Goal: Check status: Check status

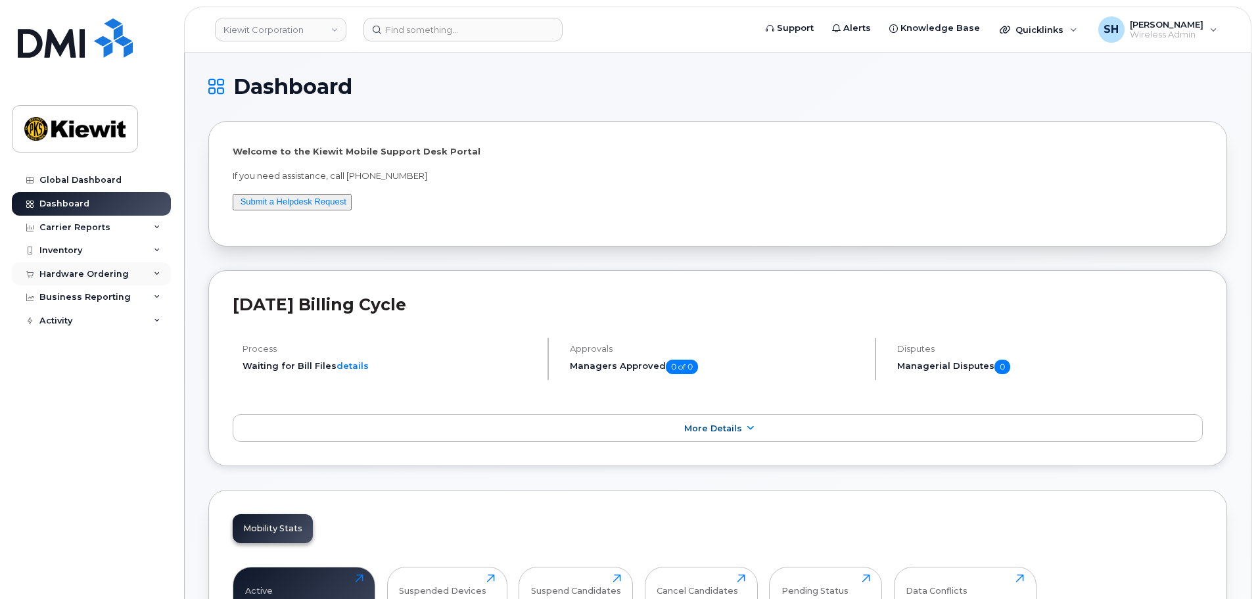
click at [158, 269] on div "Hardware Ordering" at bounding box center [91, 274] width 159 height 24
click at [74, 319] on div "Orders" at bounding box center [61, 323] width 32 height 12
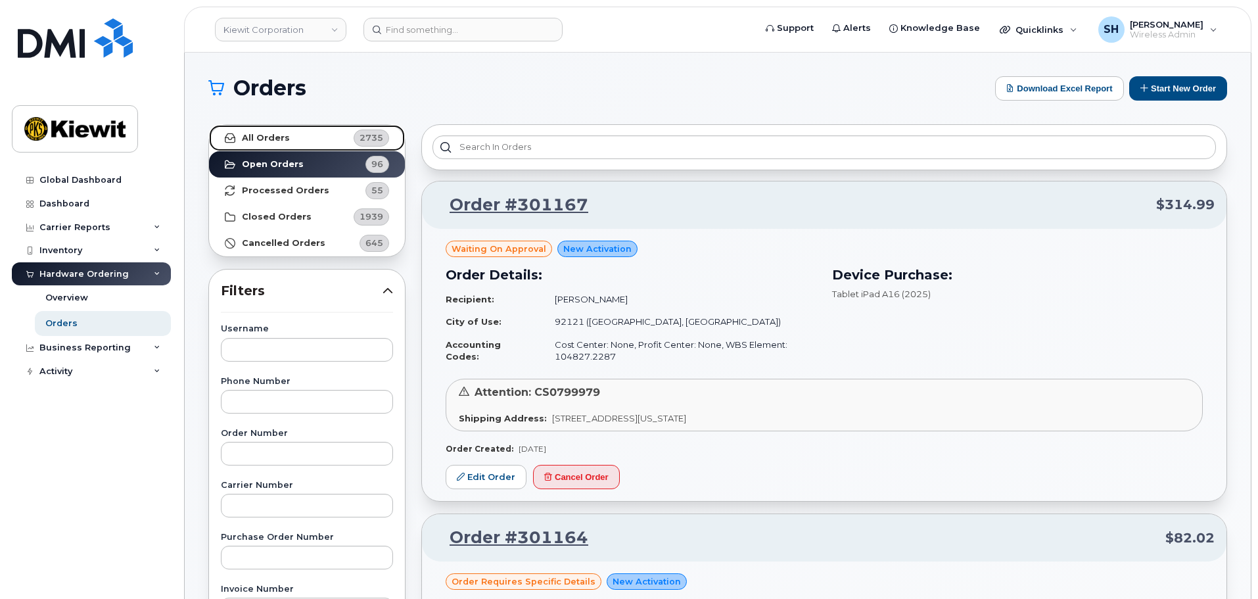
click at [278, 139] on strong "All Orders" at bounding box center [266, 138] width 48 height 11
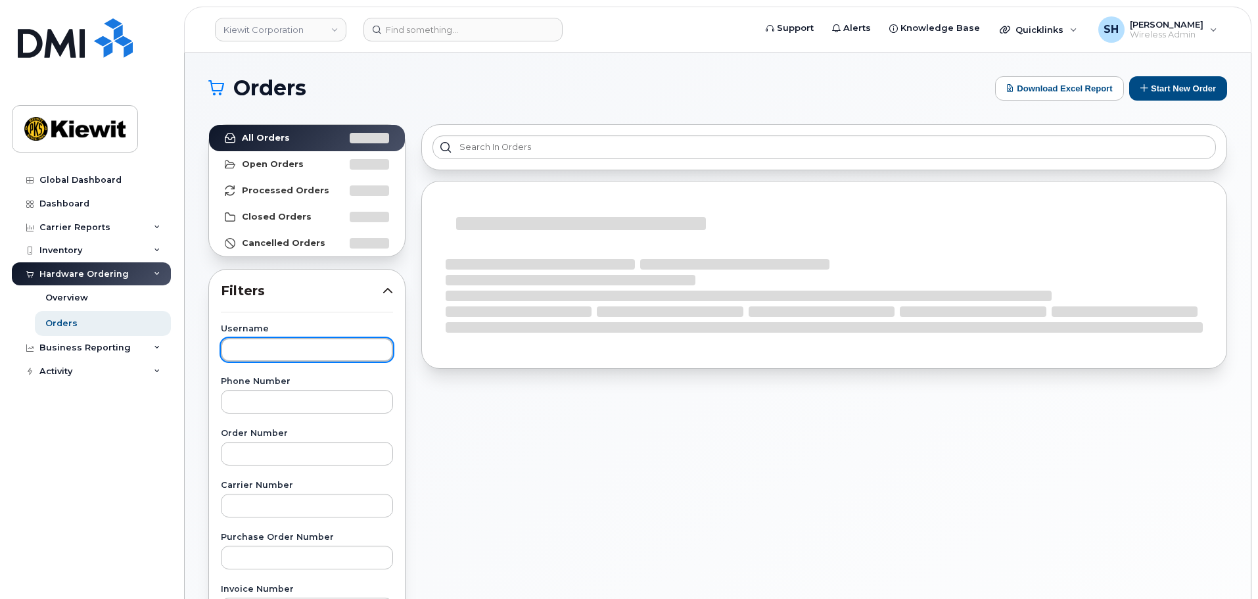
click at [295, 354] on input "text" at bounding box center [307, 350] width 172 height 24
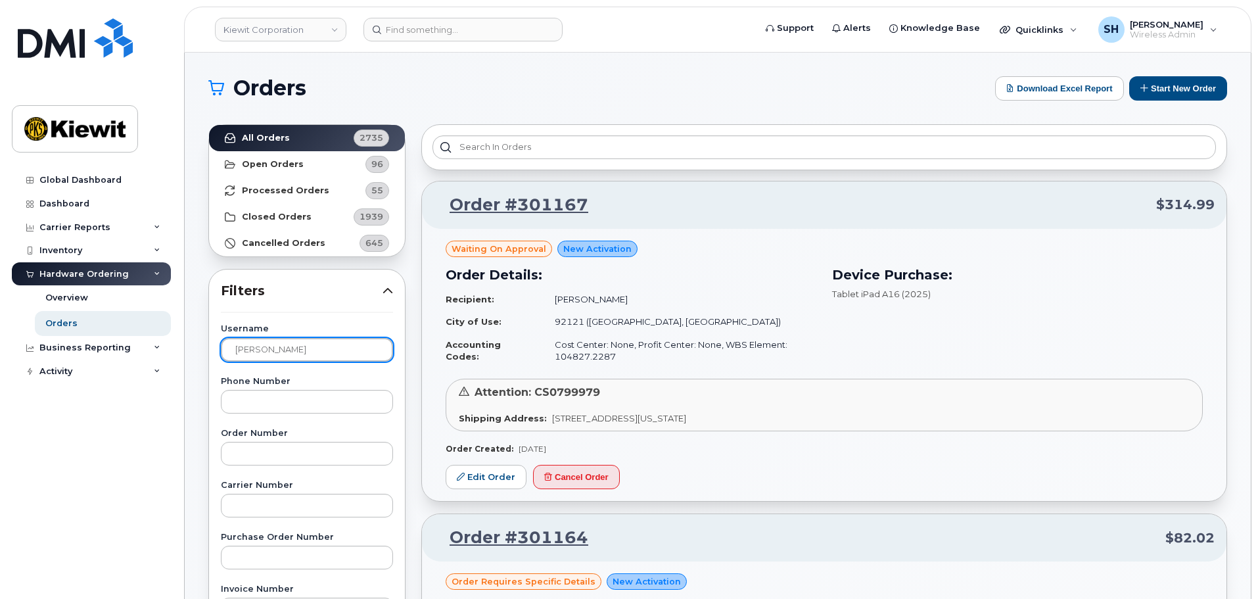
type input "[PERSON_NAME]"
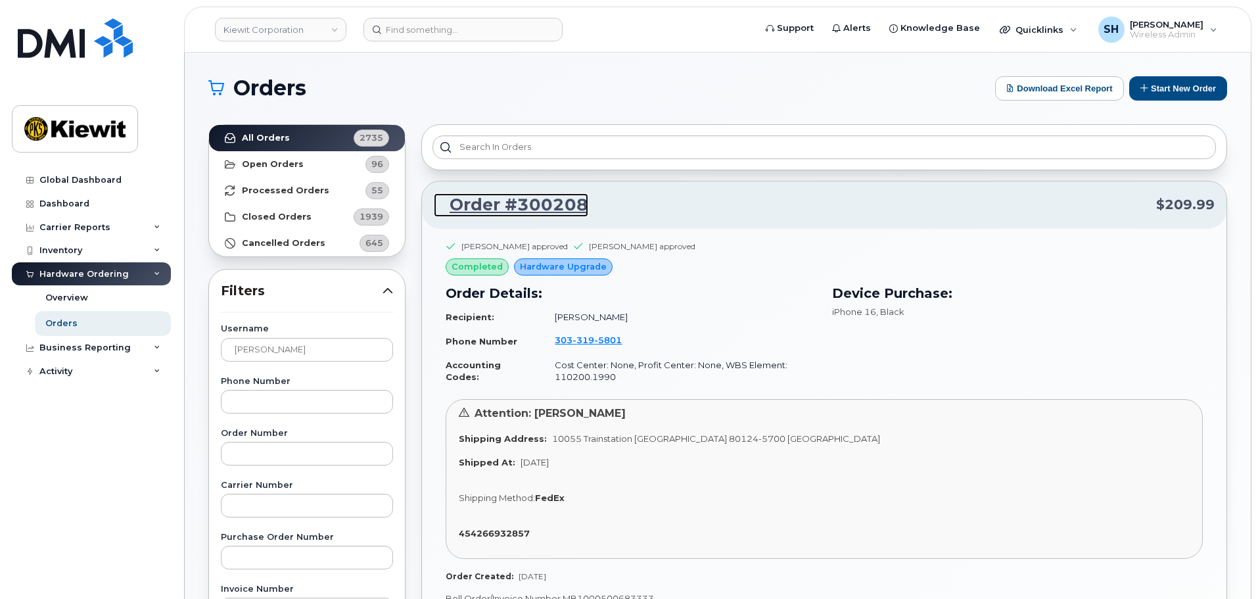
click at [521, 203] on link "Order #300208" at bounding box center [511, 205] width 154 height 24
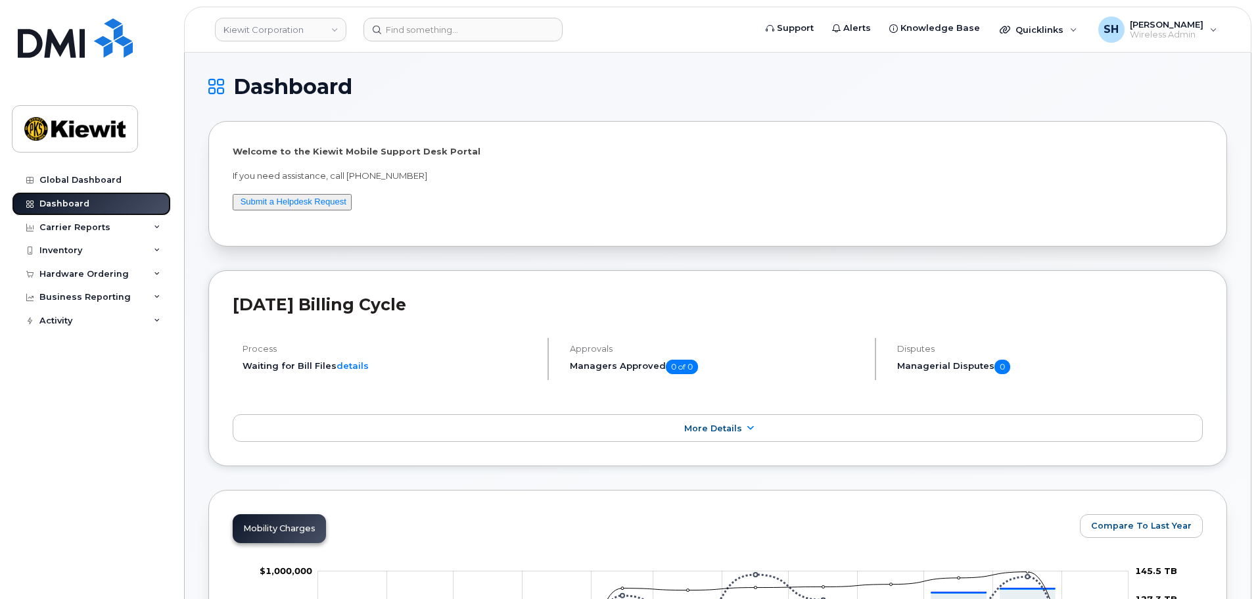
click at [74, 200] on div "Dashboard" at bounding box center [64, 203] width 50 height 11
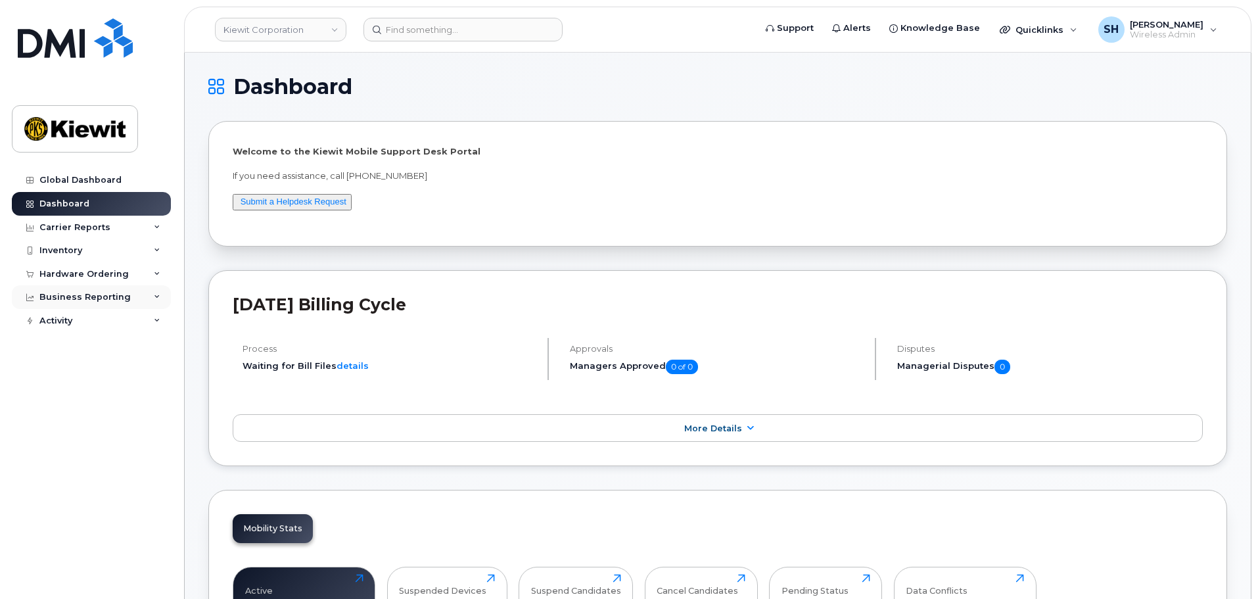
click at [155, 295] on icon at bounding box center [157, 297] width 7 height 7
click at [114, 393] on div "Service Ticket Reporting" at bounding box center [102, 397] width 114 height 12
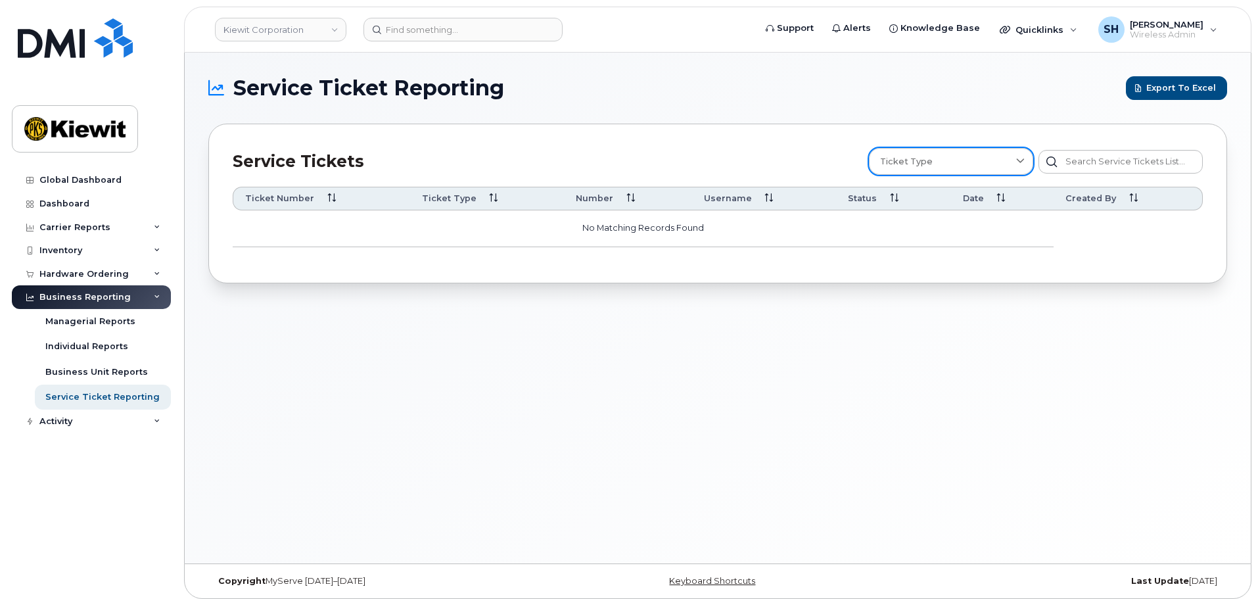
click at [945, 162] on div "Ticket Type" at bounding box center [951, 161] width 142 height 12
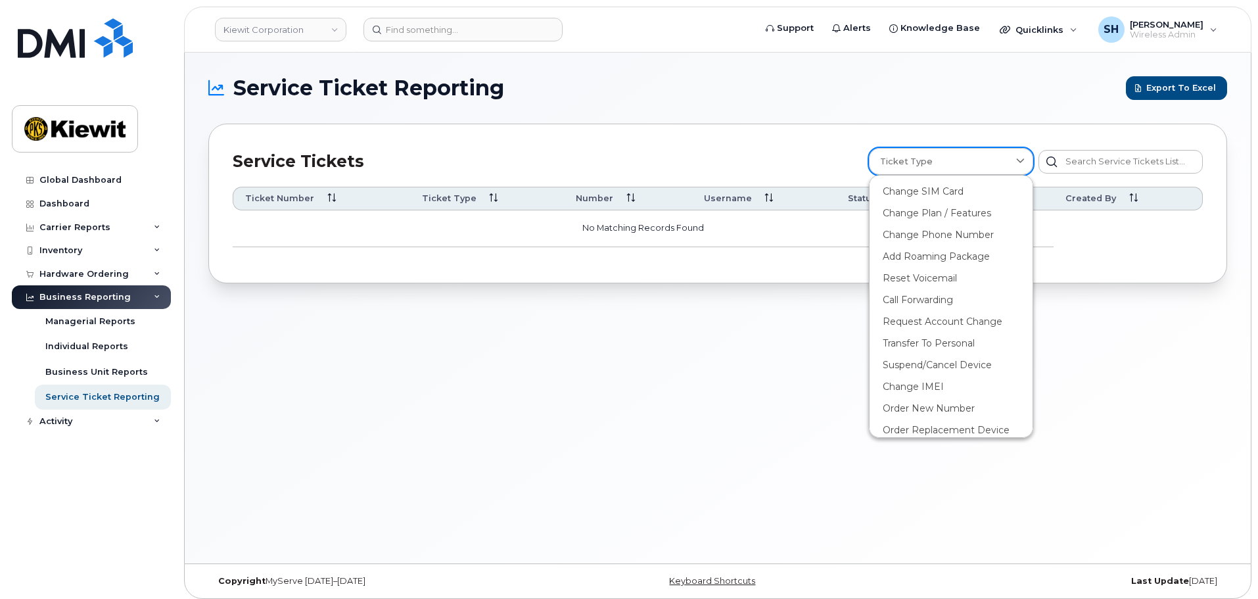
click at [988, 157] on div "Ticket Type" at bounding box center [951, 161] width 142 height 12
click at [1071, 160] on input "text" at bounding box center [1120, 162] width 164 height 24
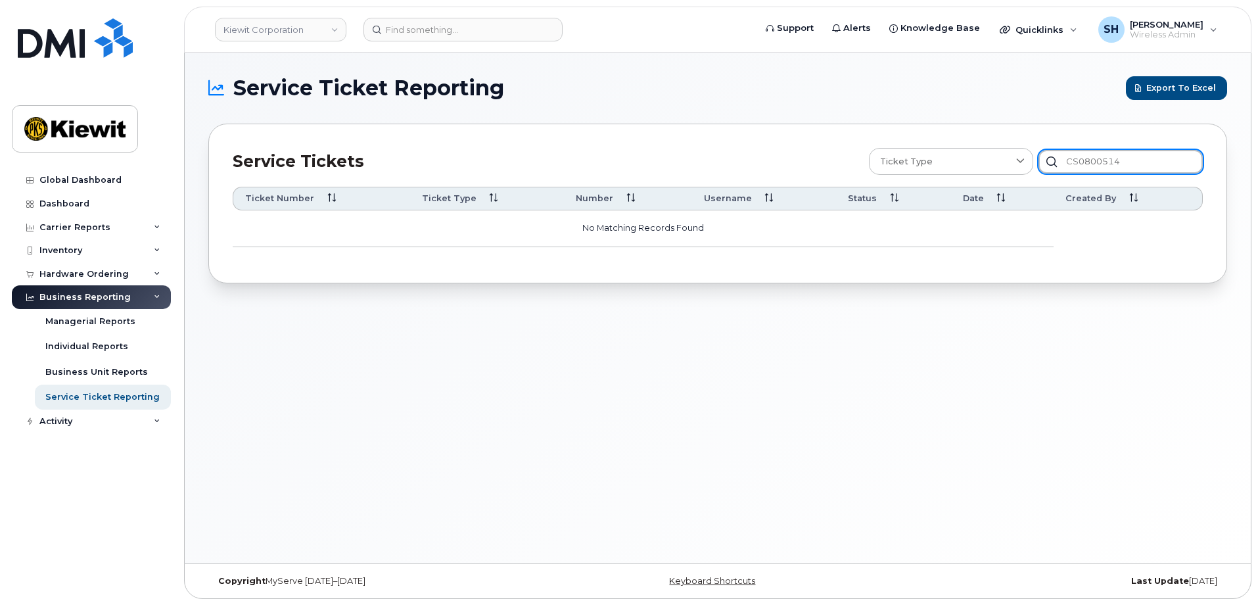
type input "CS0800514"
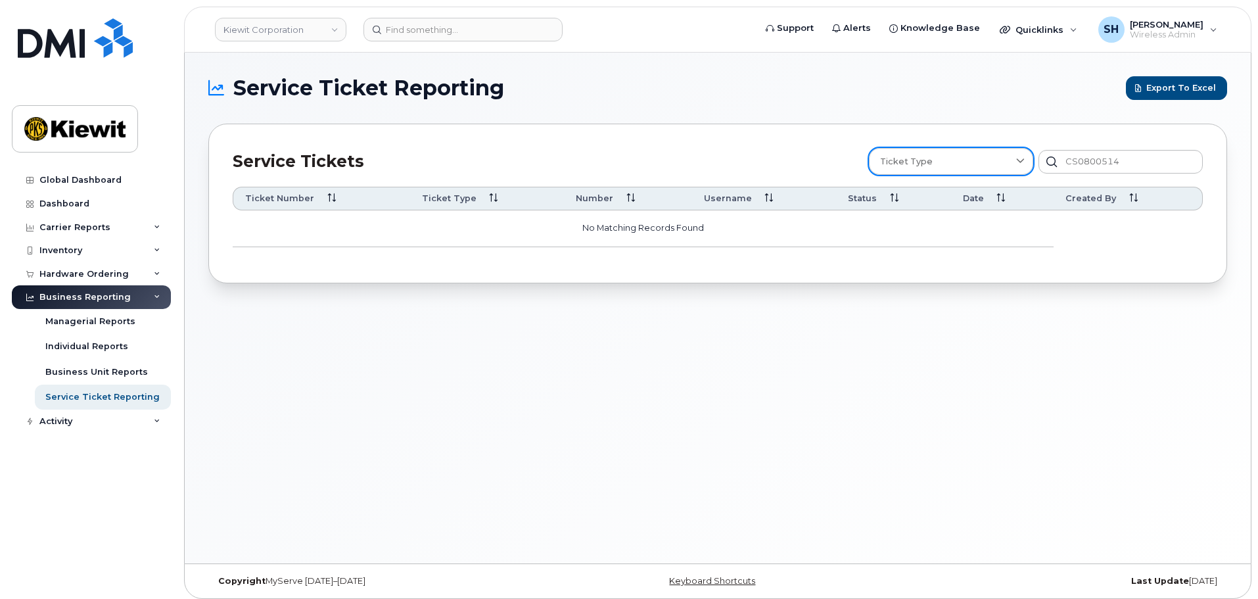
click at [1021, 158] on icon at bounding box center [1020, 161] width 9 height 9
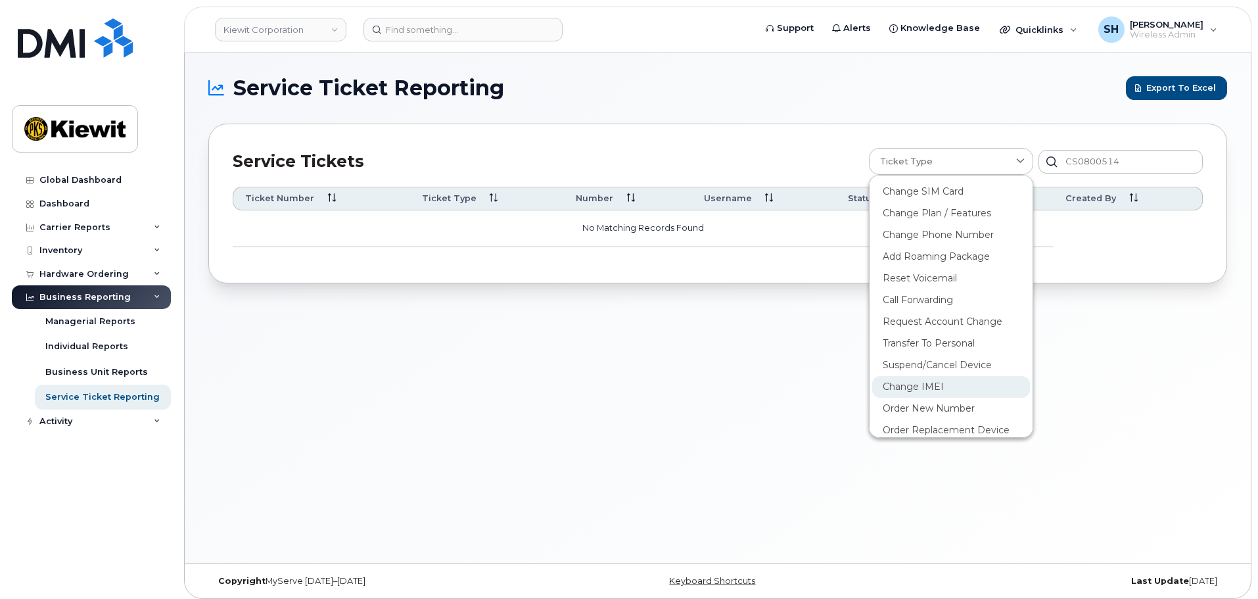
click at [945, 392] on div "Change IMEI" at bounding box center [951, 387] width 158 height 22
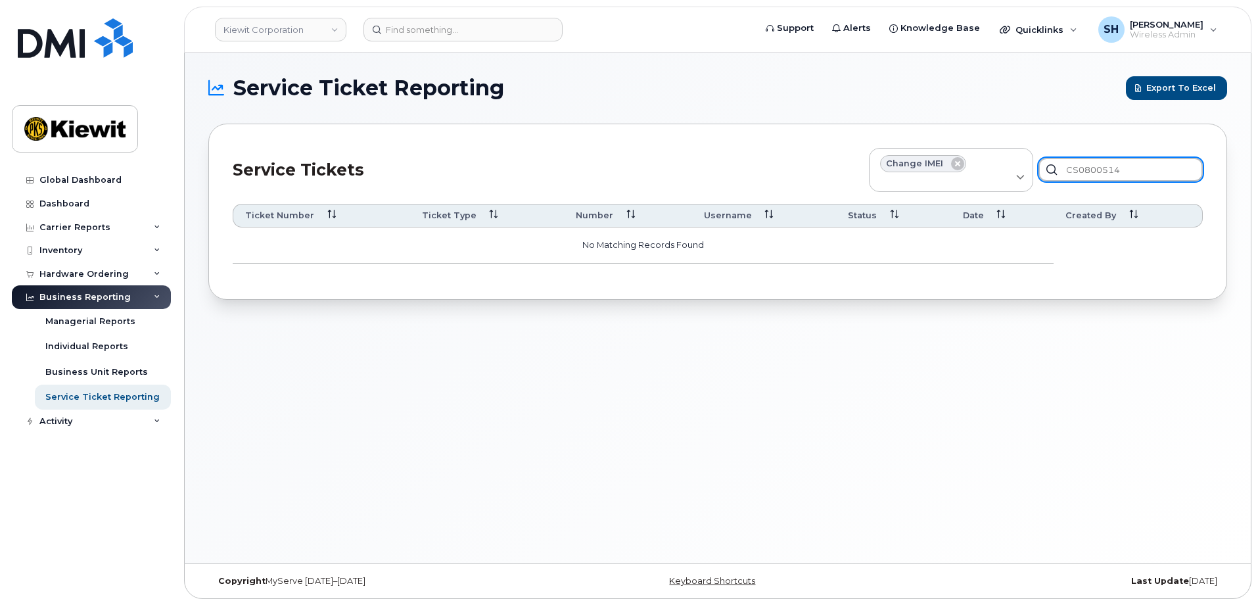
click at [1152, 170] on input "CS0800514" at bounding box center [1120, 170] width 164 height 24
click at [149, 419] on div "Activity" at bounding box center [91, 421] width 159 height 24
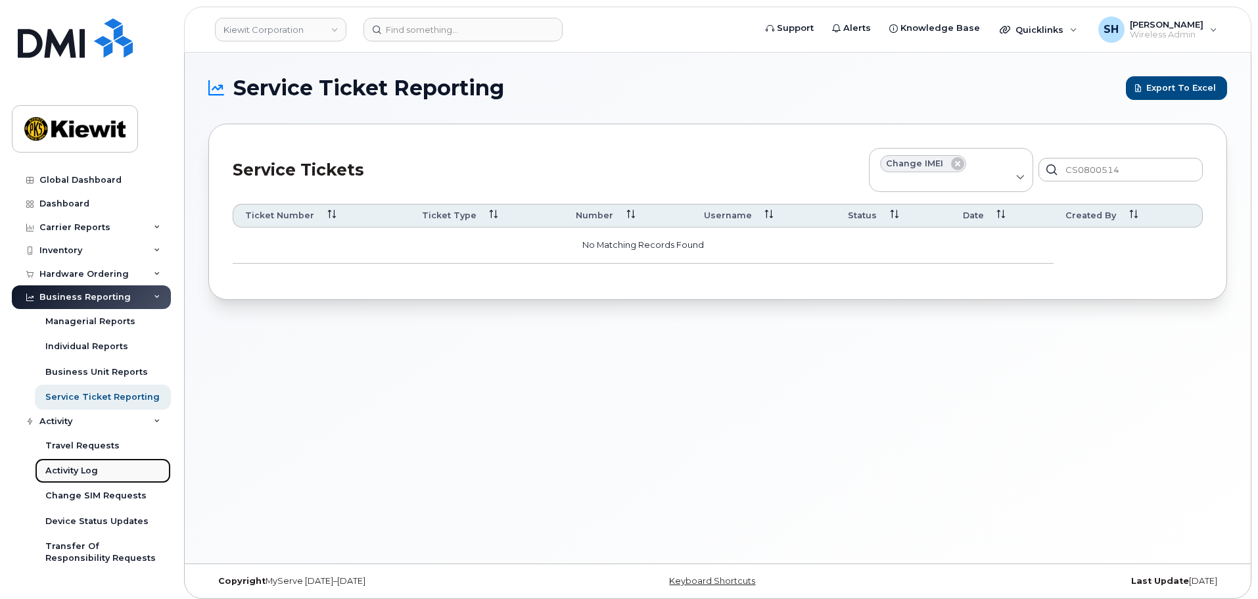
click at [88, 465] on div "Activity Log" at bounding box center [71, 471] width 53 height 12
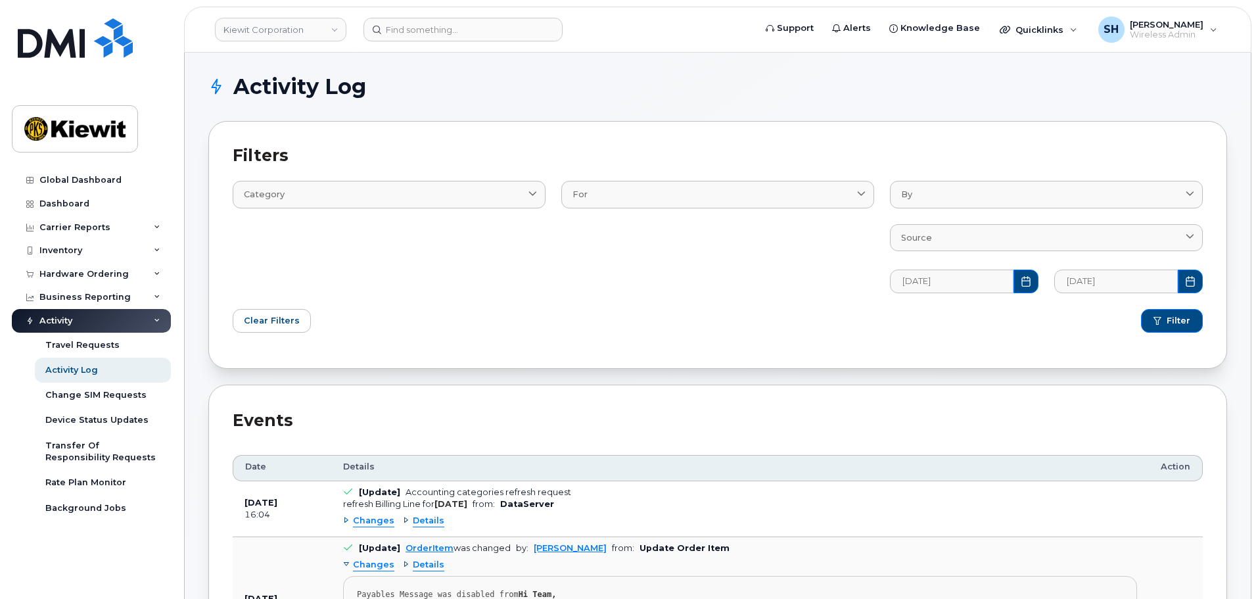
click at [159, 315] on div "Activity" at bounding box center [91, 321] width 159 height 24
